Goal: Obtain resource: Download file/media

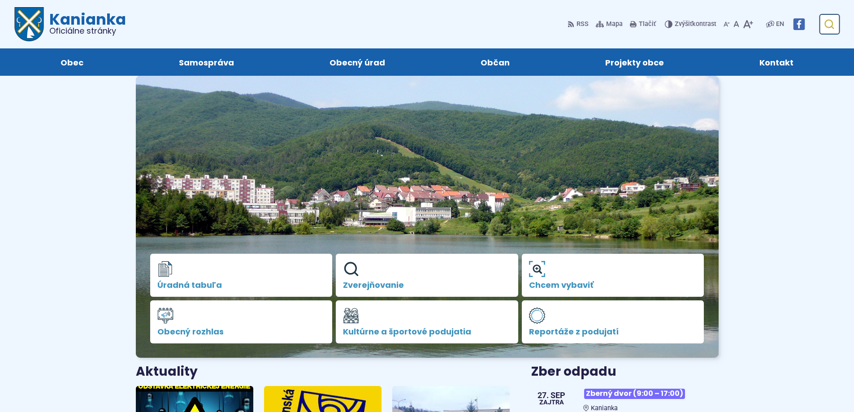
click at [827, 21] on icon "submit" at bounding box center [829, 24] width 11 height 11
type input "**********"
click at [821, 16] on button "Odoslať vyhľadávací formulár" at bounding box center [829, 24] width 16 height 16
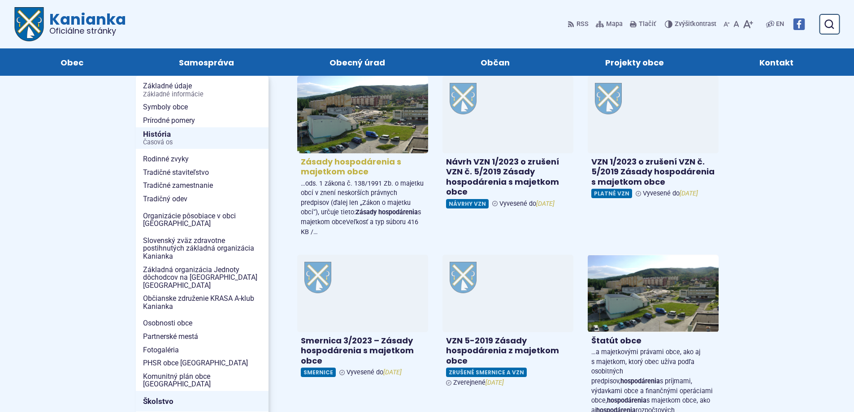
click at [341, 170] on h4 "Zásady hospodárenia s majetkom obce" at bounding box center [363, 167] width 124 height 20
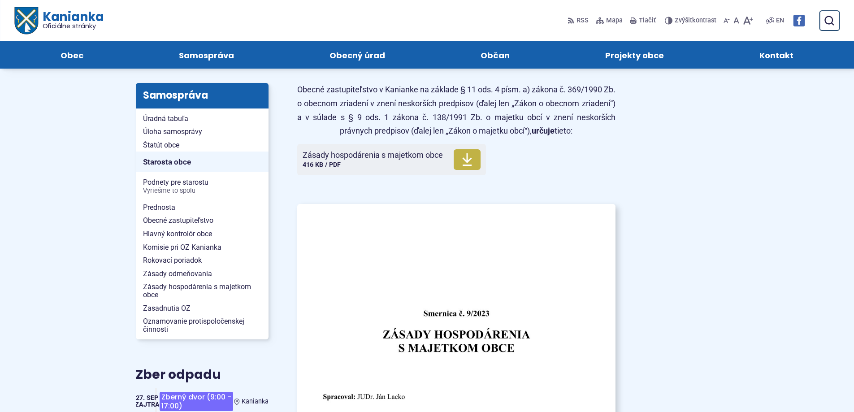
scroll to position [45, 0]
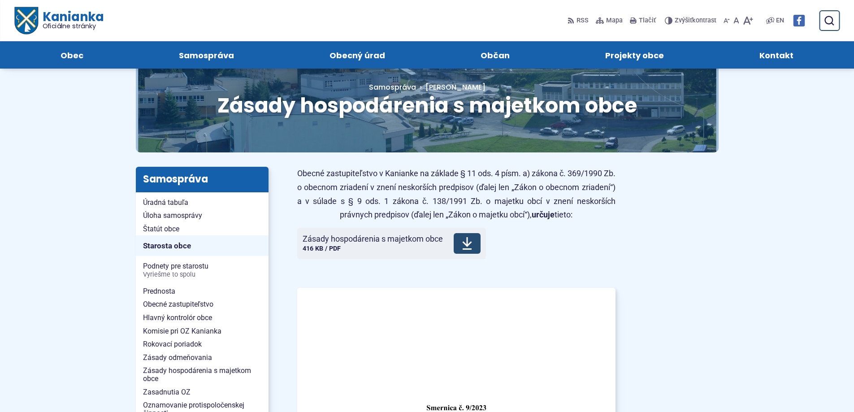
click at [333, 245] on span "Veľkosť a typ súboru 416 KB / PDF" at bounding box center [322, 249] width 38 height 8
click at [471, 242] on icon at bounding box center [467, 243] width 11 height 14
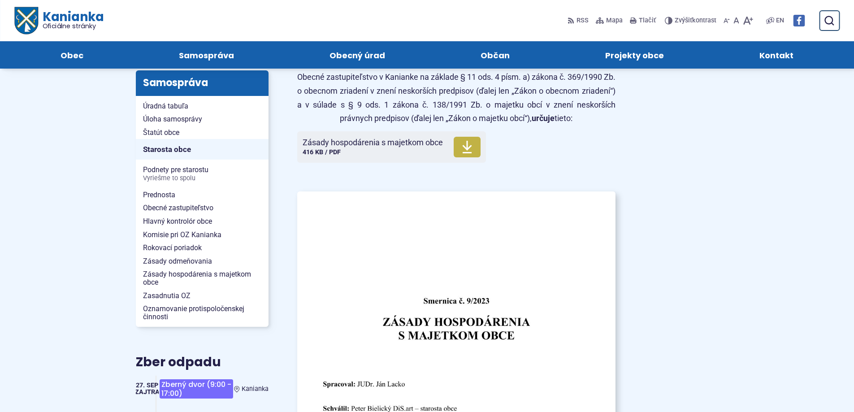
scroll to position [0, 0]
